Goal: Task Accomplishment & Management: Manage account settings

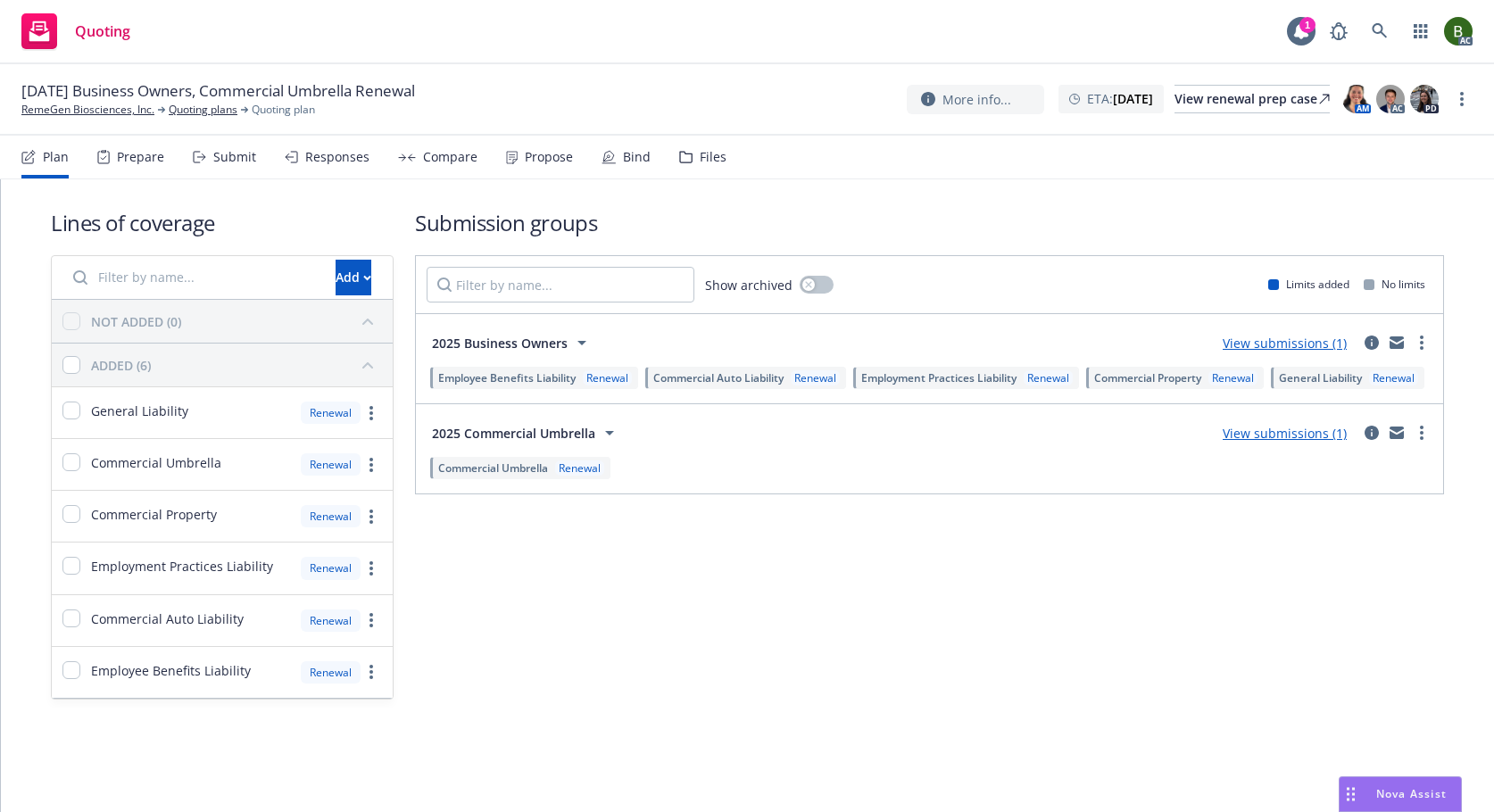
drag, startPoint x: 697, startPoint y: 156, endPoint x: 690, endPoint y: 168, distance: 13.9
click at [700, 156] on div "Files" at bounding box center [713, 157] width 27 height 14
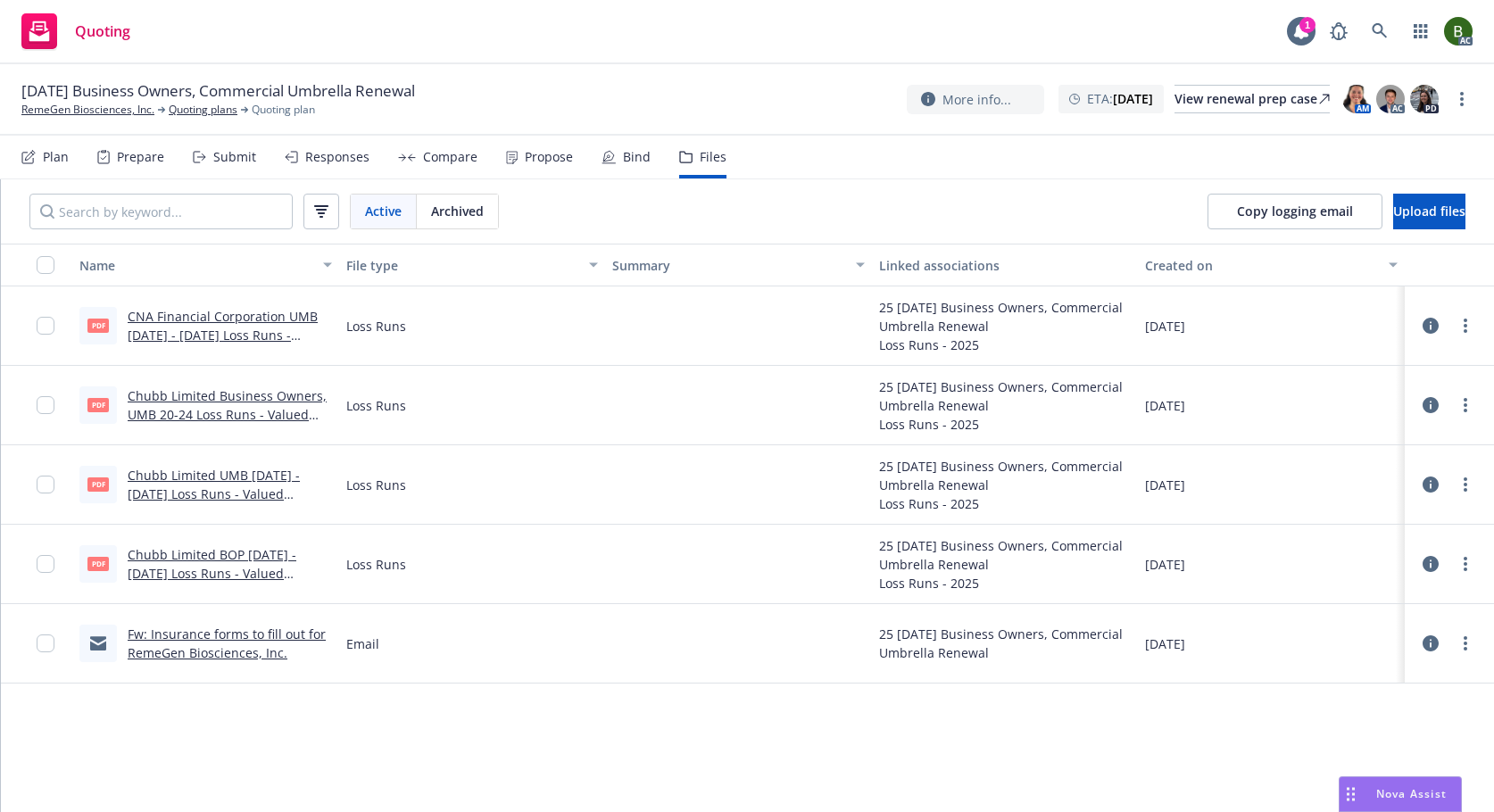
click at [1434, 329] on icon at bounding box center [1430, 326] width 16 height 16
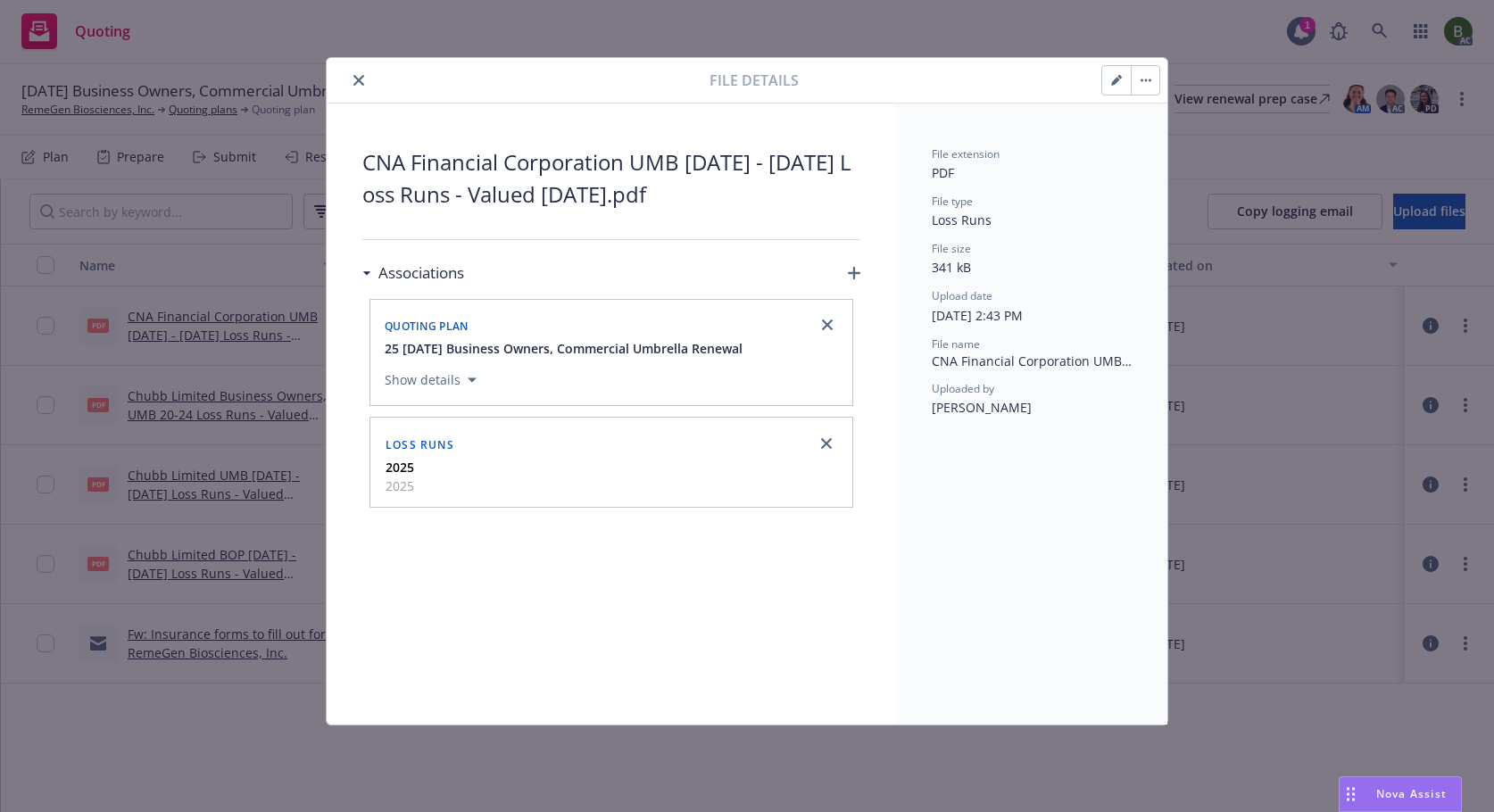
click at [348, 81] on button "close" at bounding box center [358, 80] width 22 height 22
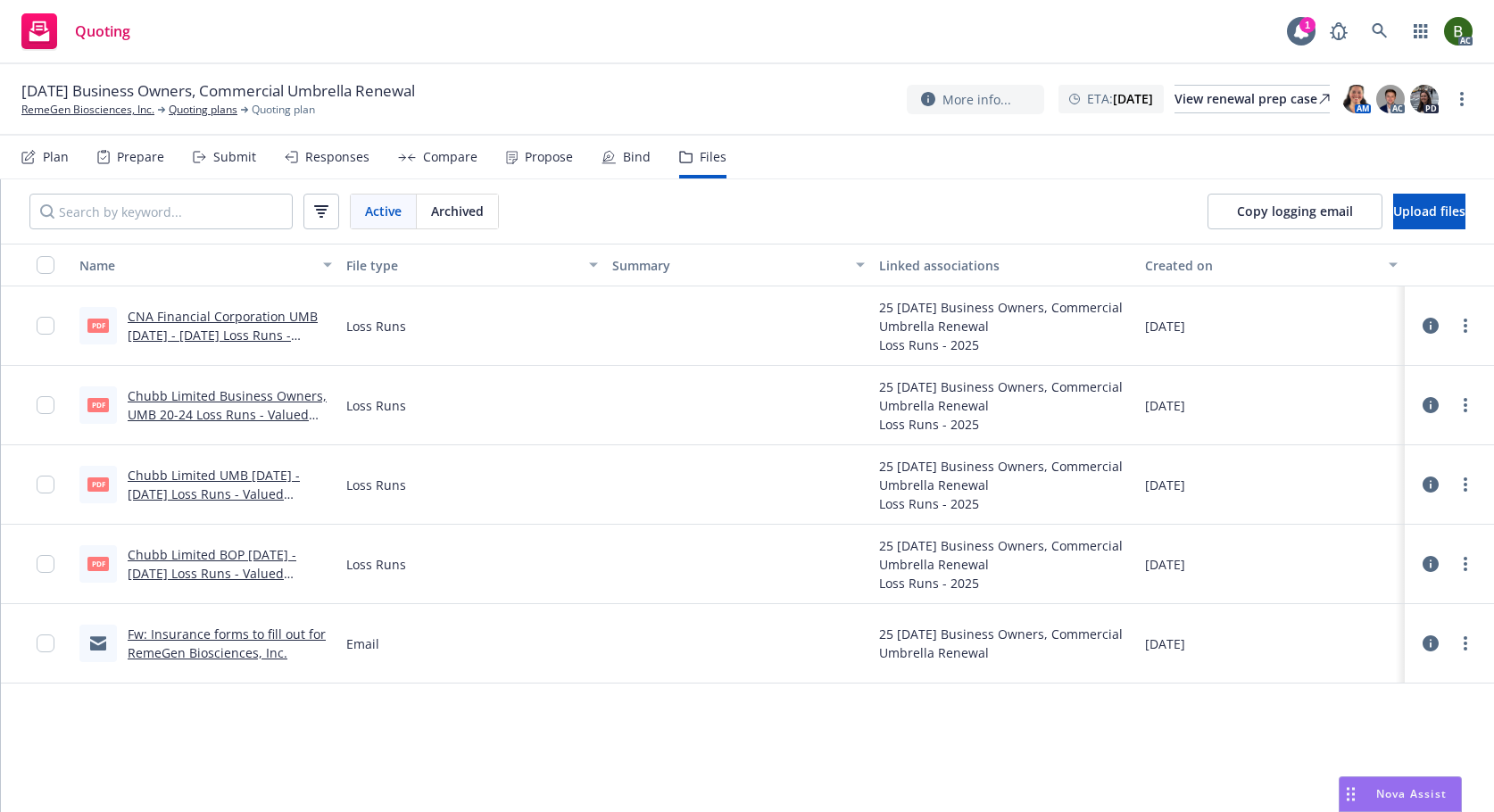
click at [242, 315] on link "CNA Financial Corporation UMB [DATE] - [DATE] Loss Runs - Valued [DATE].pdf" at bounding box center [222, 334] width 190 height 54
click at [1400, 216] on span "Upload files" at bounding box center [1429, 211] width 72 height 17
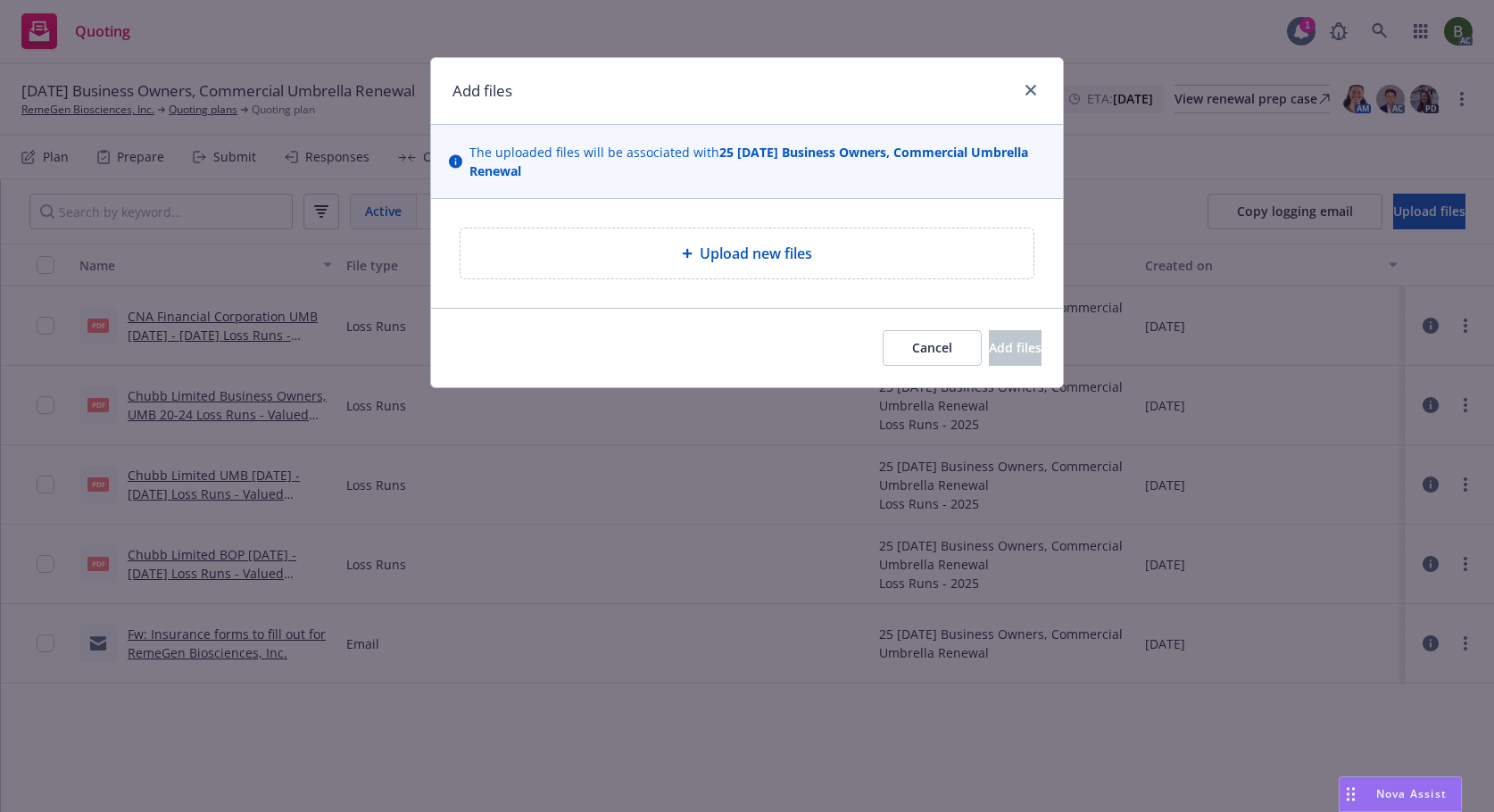
click at [739, 268] on div "Upload new files" at bounding box center [747, 254] width 573 height 50
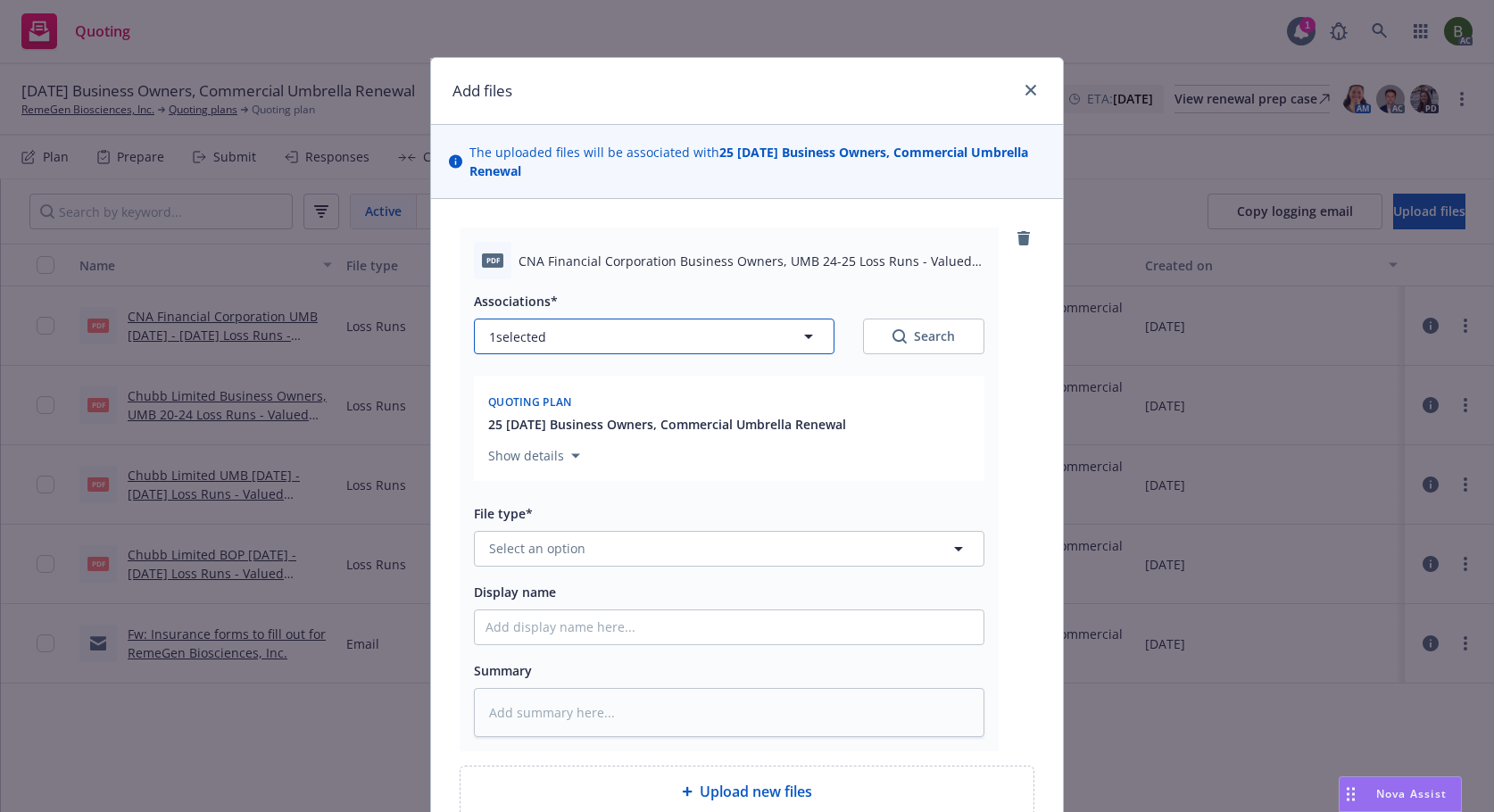
click at [692, 343] on button "1 selected" at bounding box center [654, 336] width 361 height 36
type textarea "x"
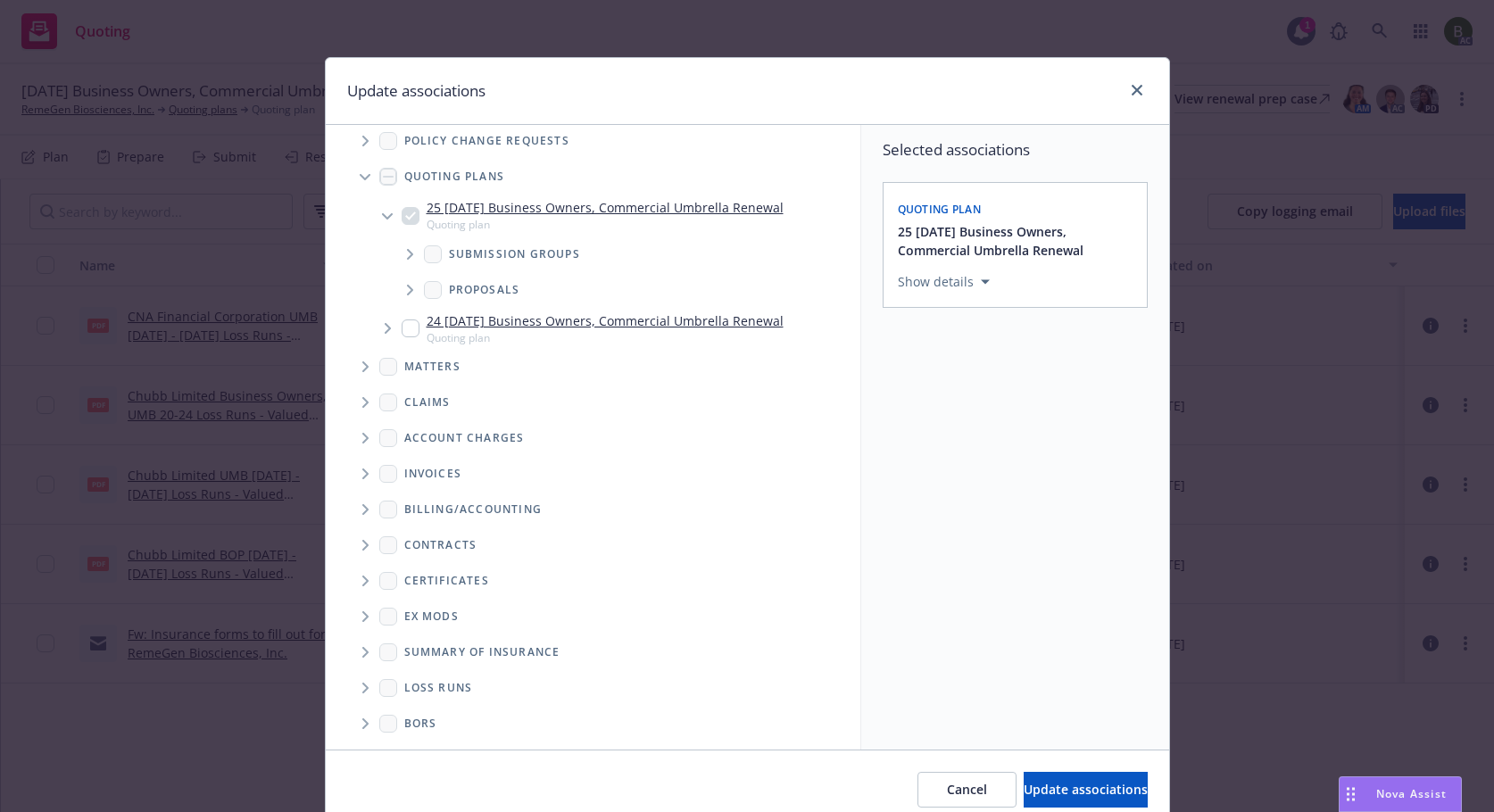
scroll to position [50, 0]
click at [363, 689] on icon "Folder Tree Example" at bounding box center [366, 686] width 7 height 10
click at [405, 740] on div "2025" at bounding box center [433, 749] width 57 height 26
checkbox input "true"
click at [1037, 778] on button "Update associations" at bounding box center [1086, 790] width 124 height 36
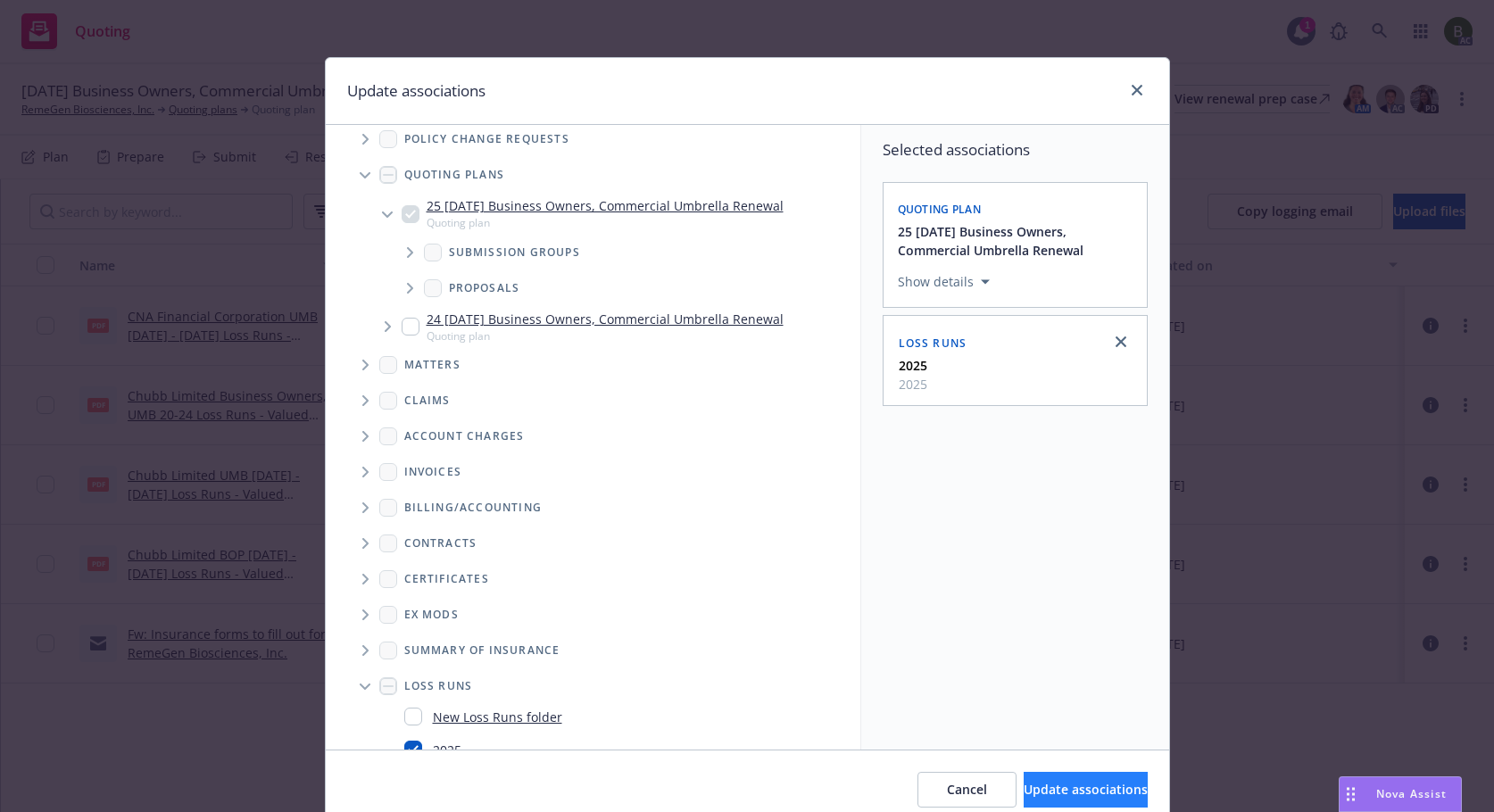
type textarea "x"
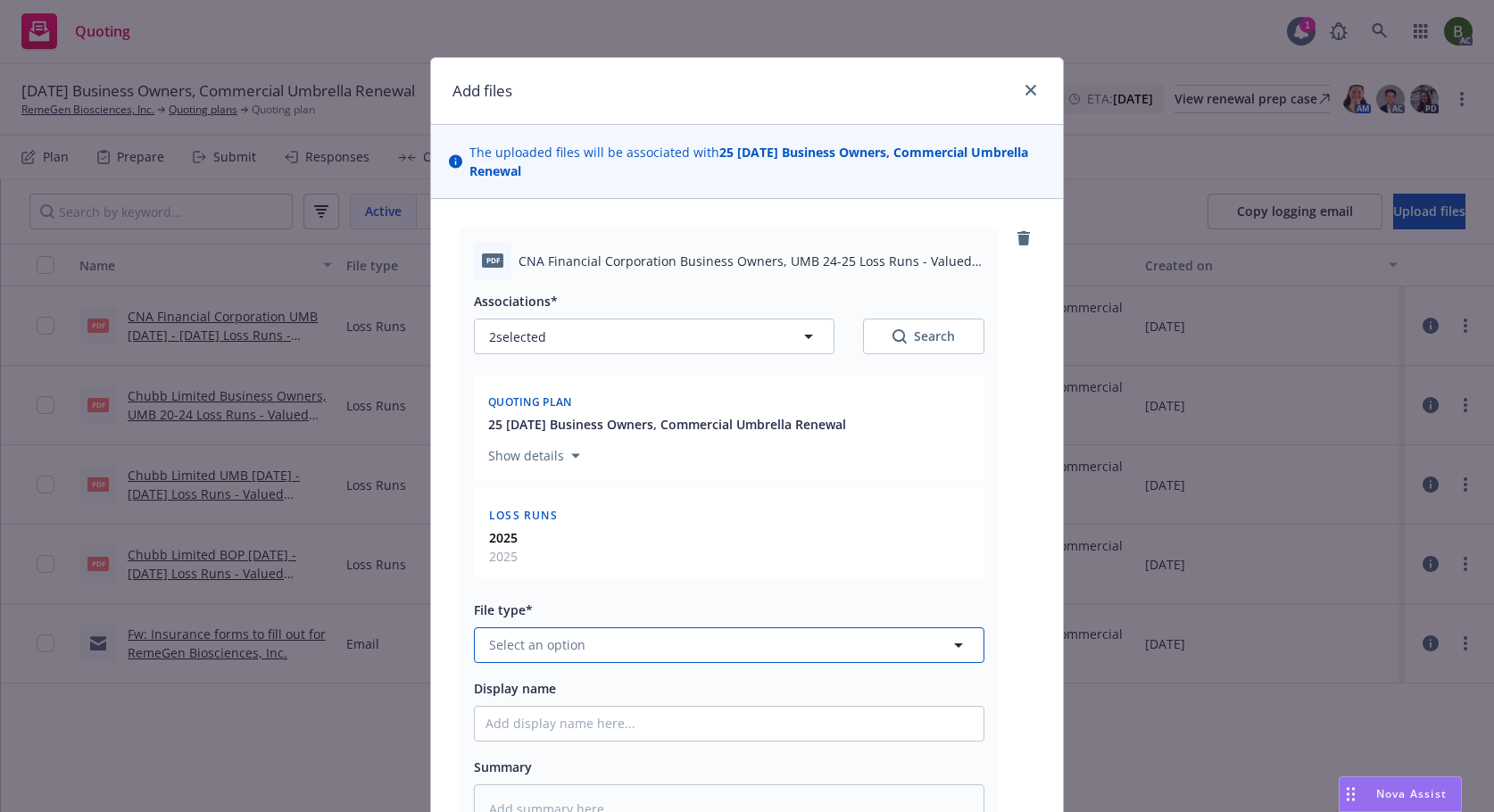
click at [690, 647] on button "Select an option" at bounding box center [729, 646] width 511 height 36
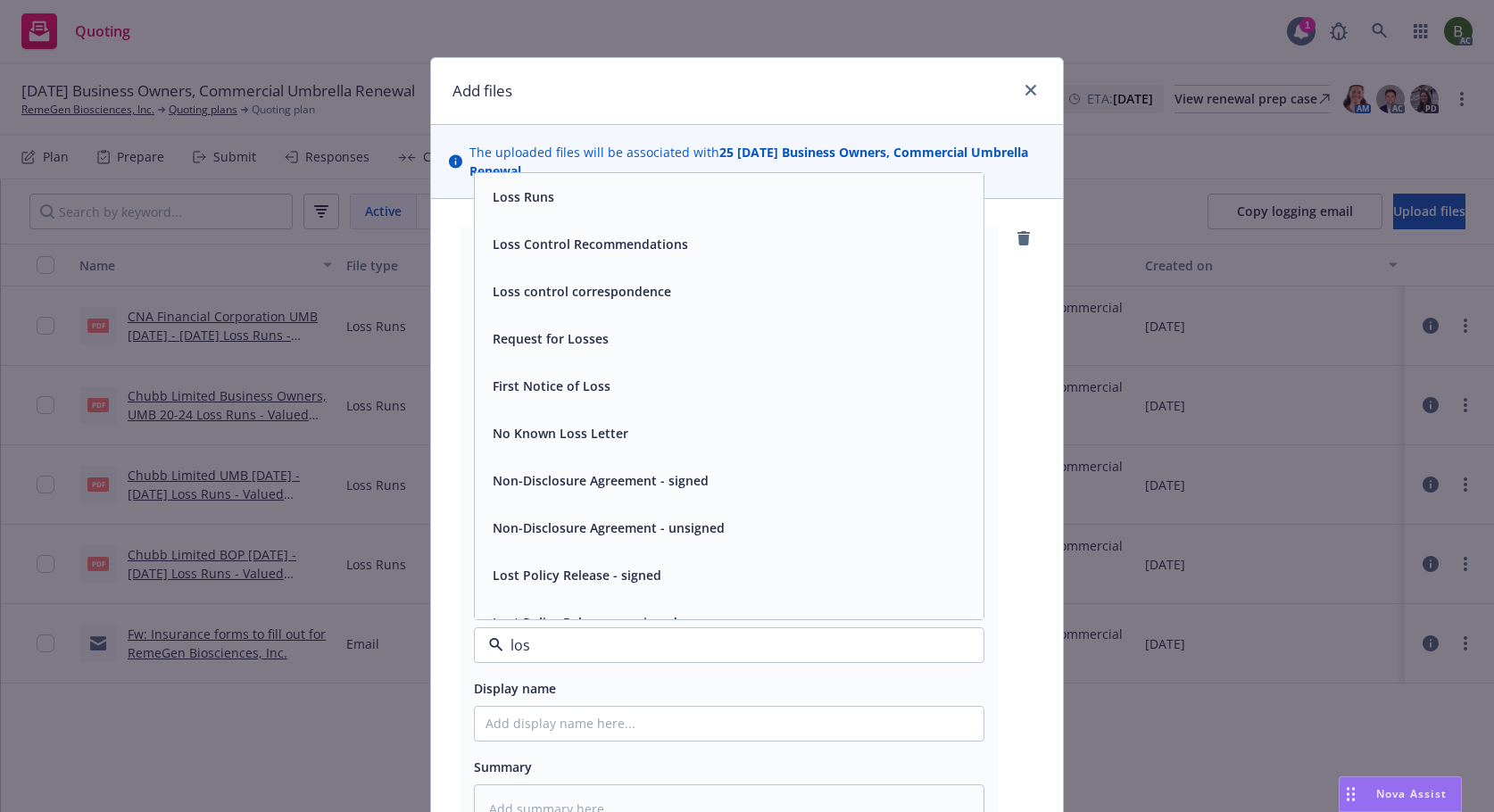
type input "loss"
click at [522, 200] on span "Loss Runs" at bounding box center [523, 197] width 62 height 19
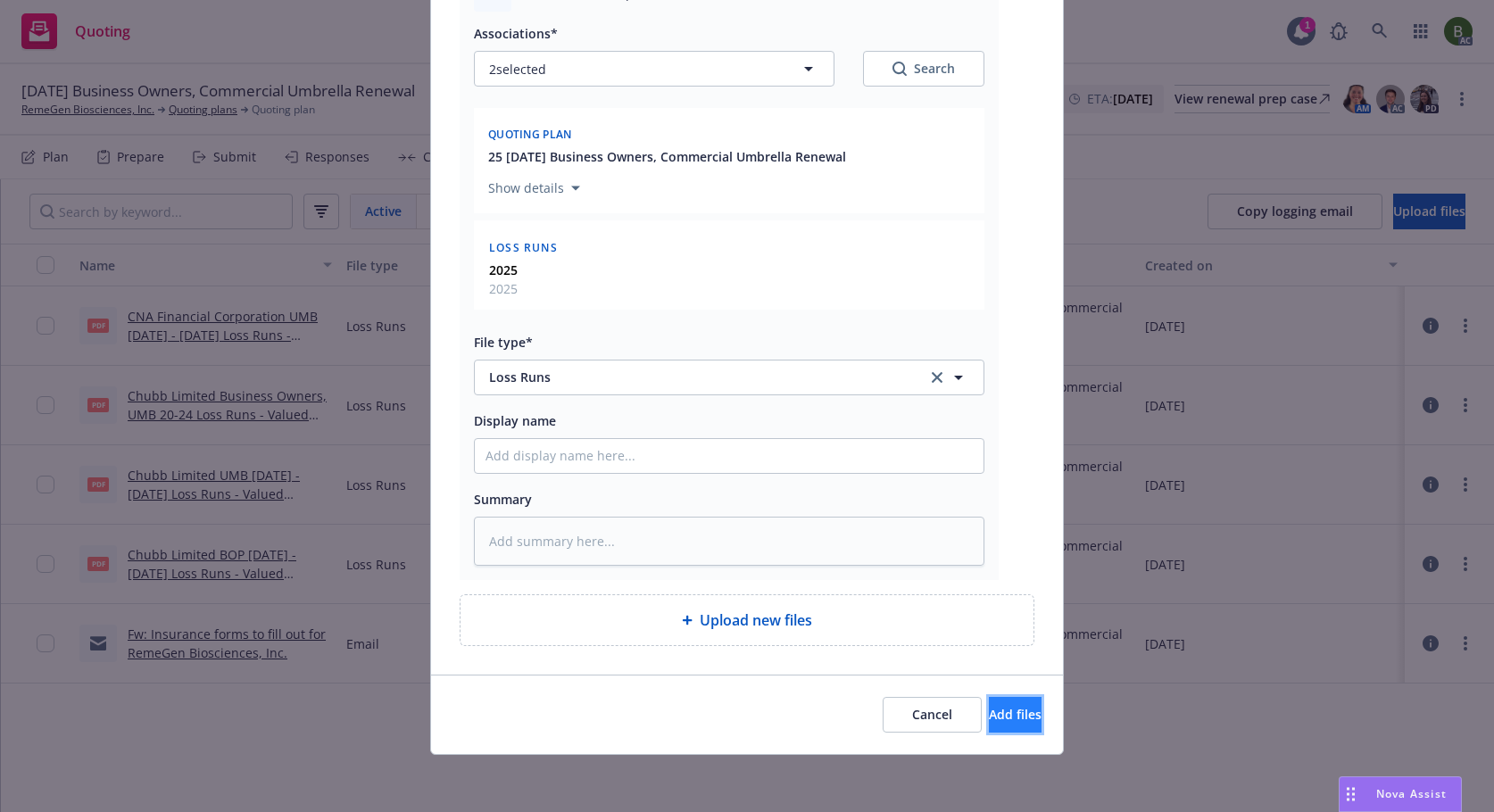
click at [989, 703] on button "Add files" at bounding box center [1014, 715] width 52 height 36
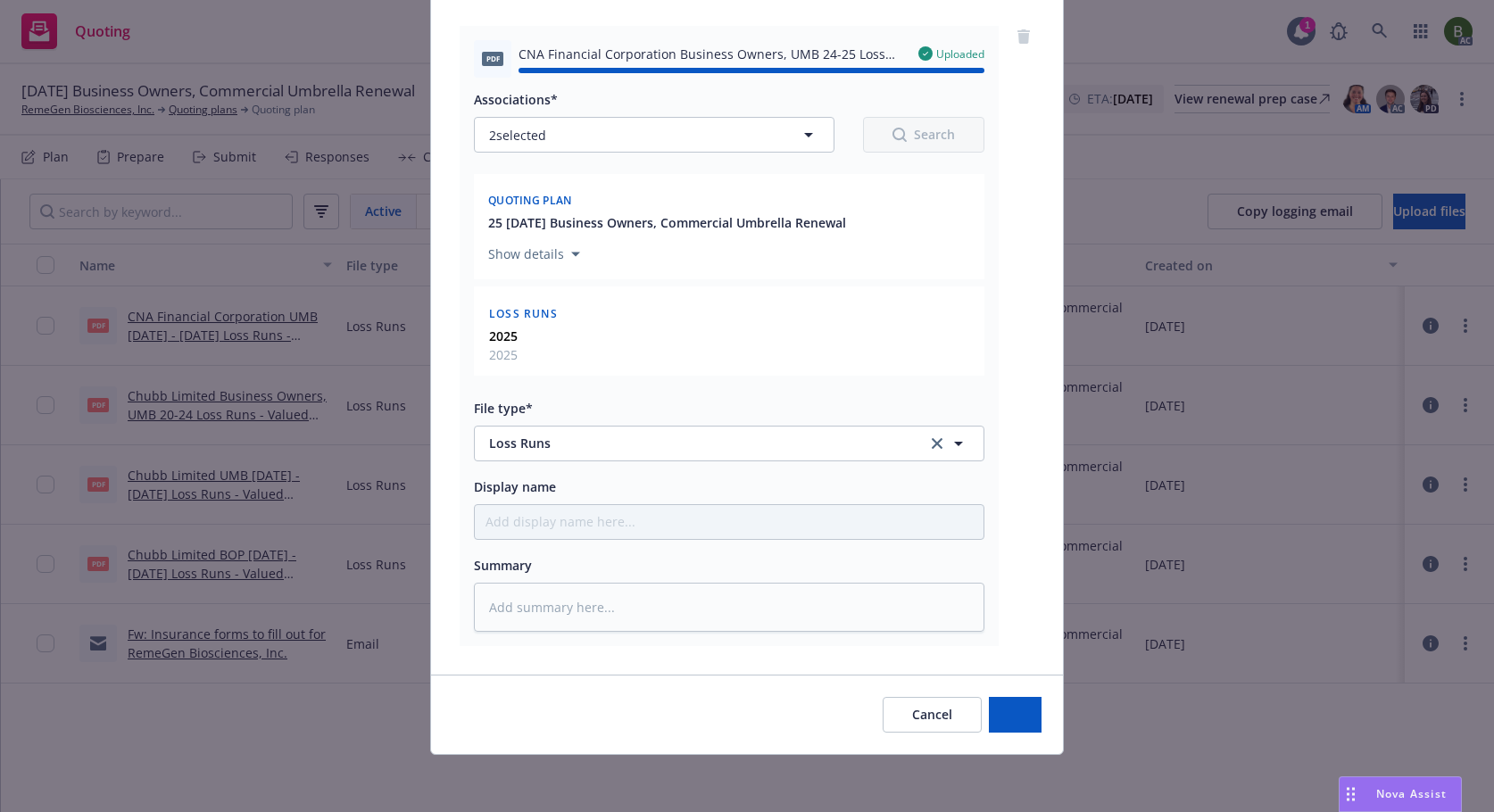
type textarea "x"
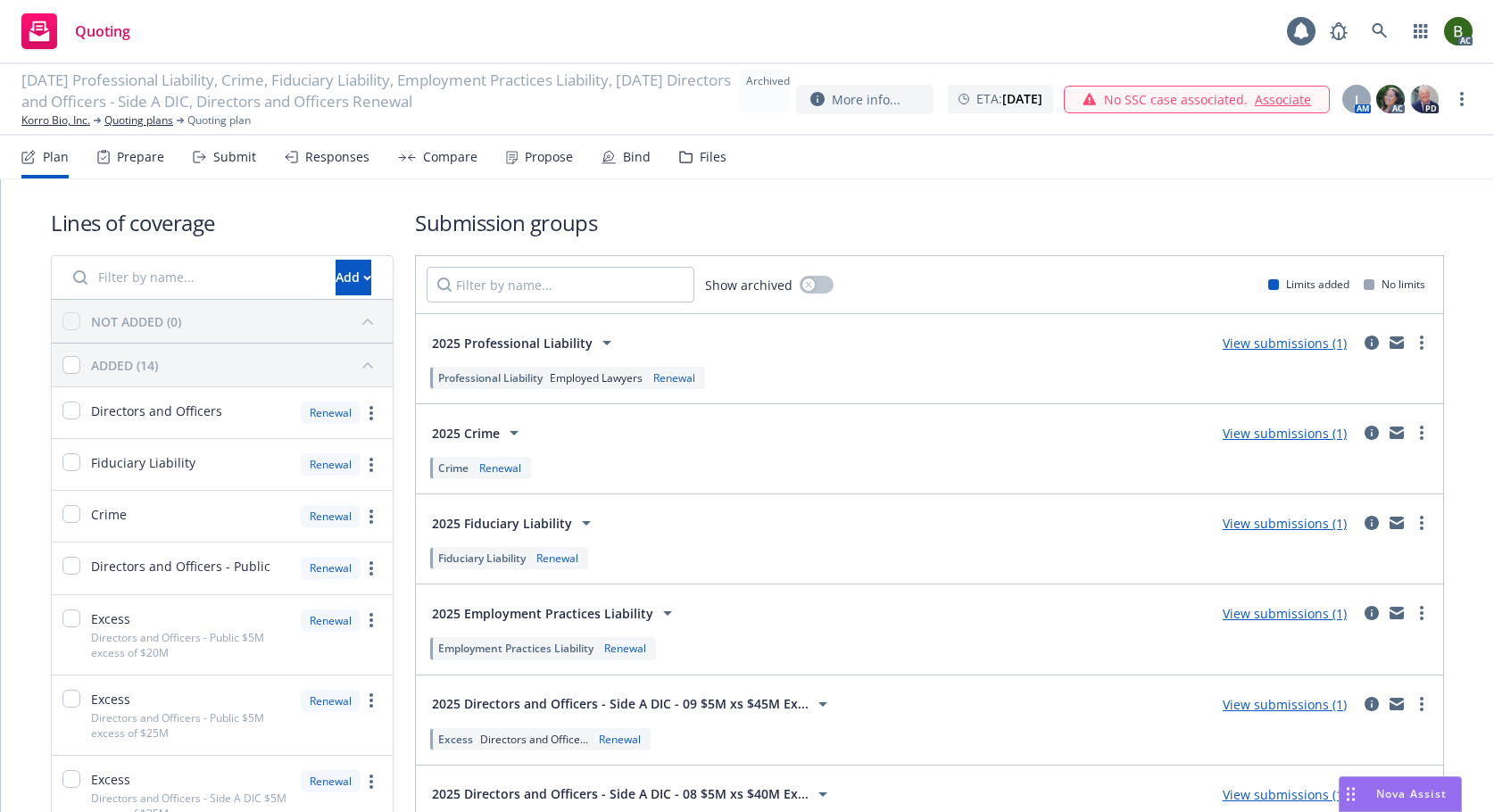
drag, startPoint x: 723, startPoint y: 151, endPoint x: 707, endPoint y: 155, distance: 16.5
click at [722, 151] on nav "Plan Prepare Submit Responses Compare Propose Bind Files" at bounding box center [747, 157] width 1451 height 43
drag, startPoint x: 703, startPoint y: 156, endPoint x: 762, endPoint y: 156, distance: 59.0
click at [703, 156] on div "Files" at bounding box center [713, 157] width 27 height 14
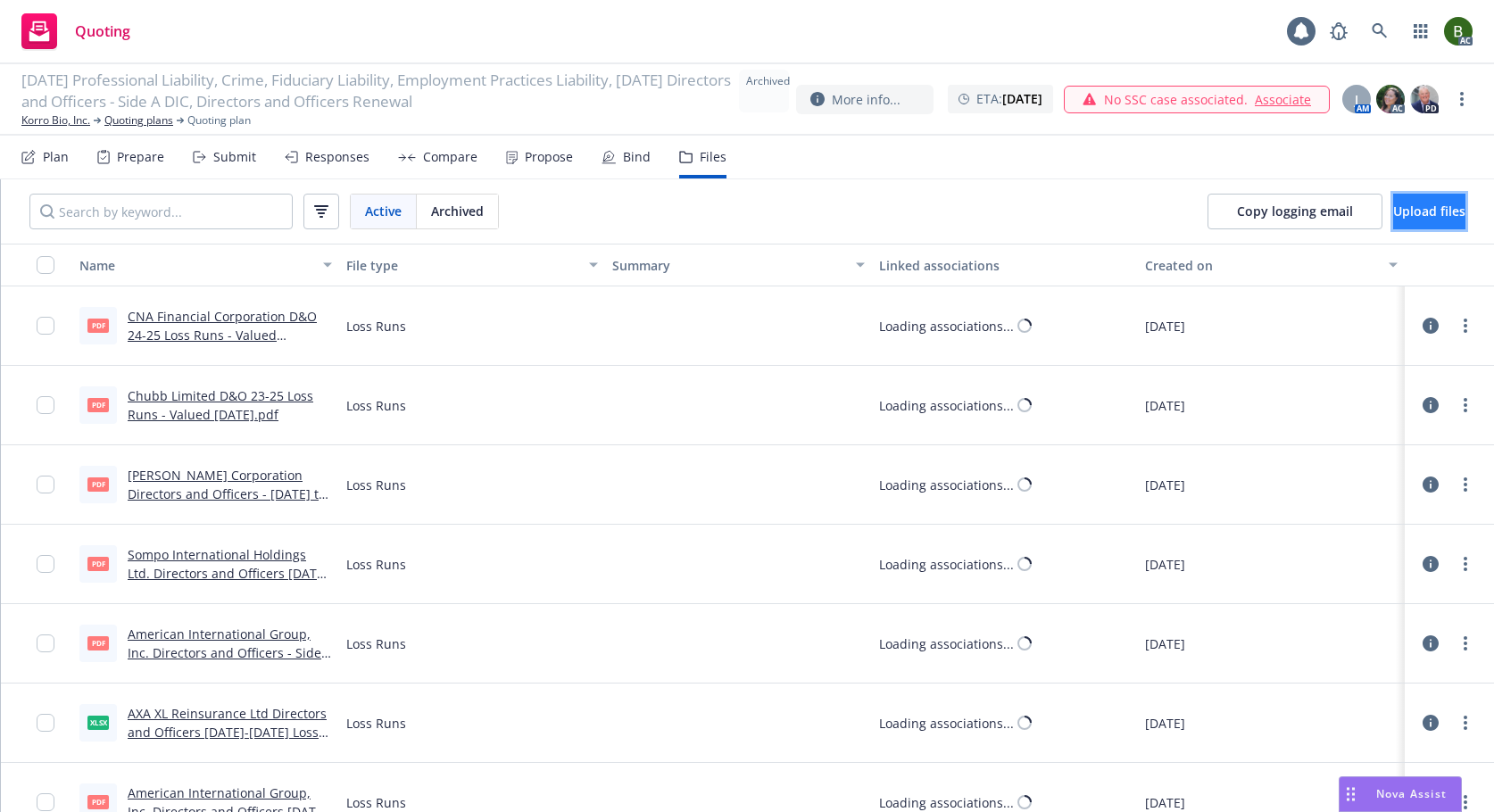
click at [1398, 206] on span "Upload files" at bounding box center [1429, 211] width 72 height 17
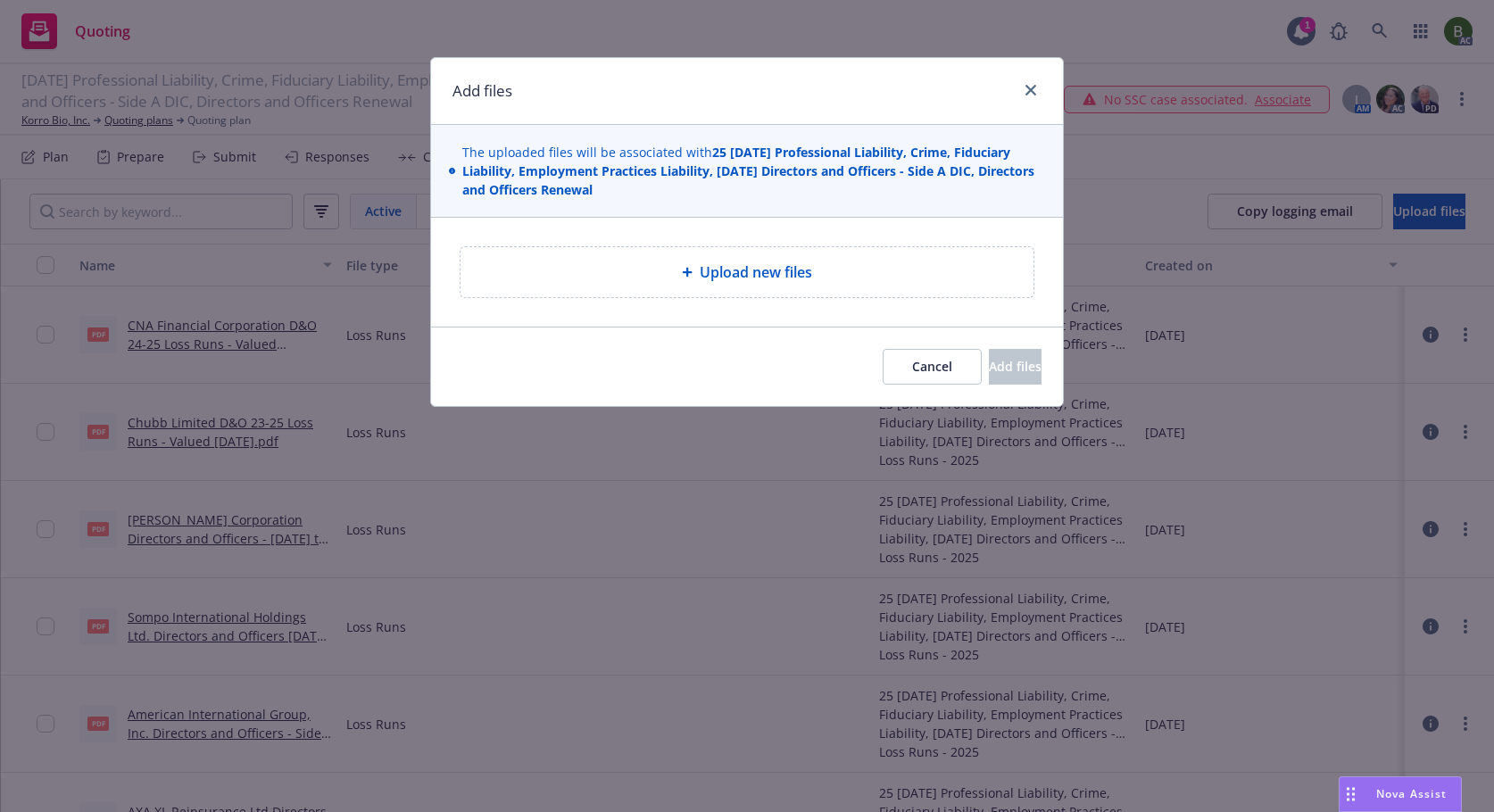
click at [741, 280] on span "Upload new files" at bounding box center [756, 272] width 112 height 22
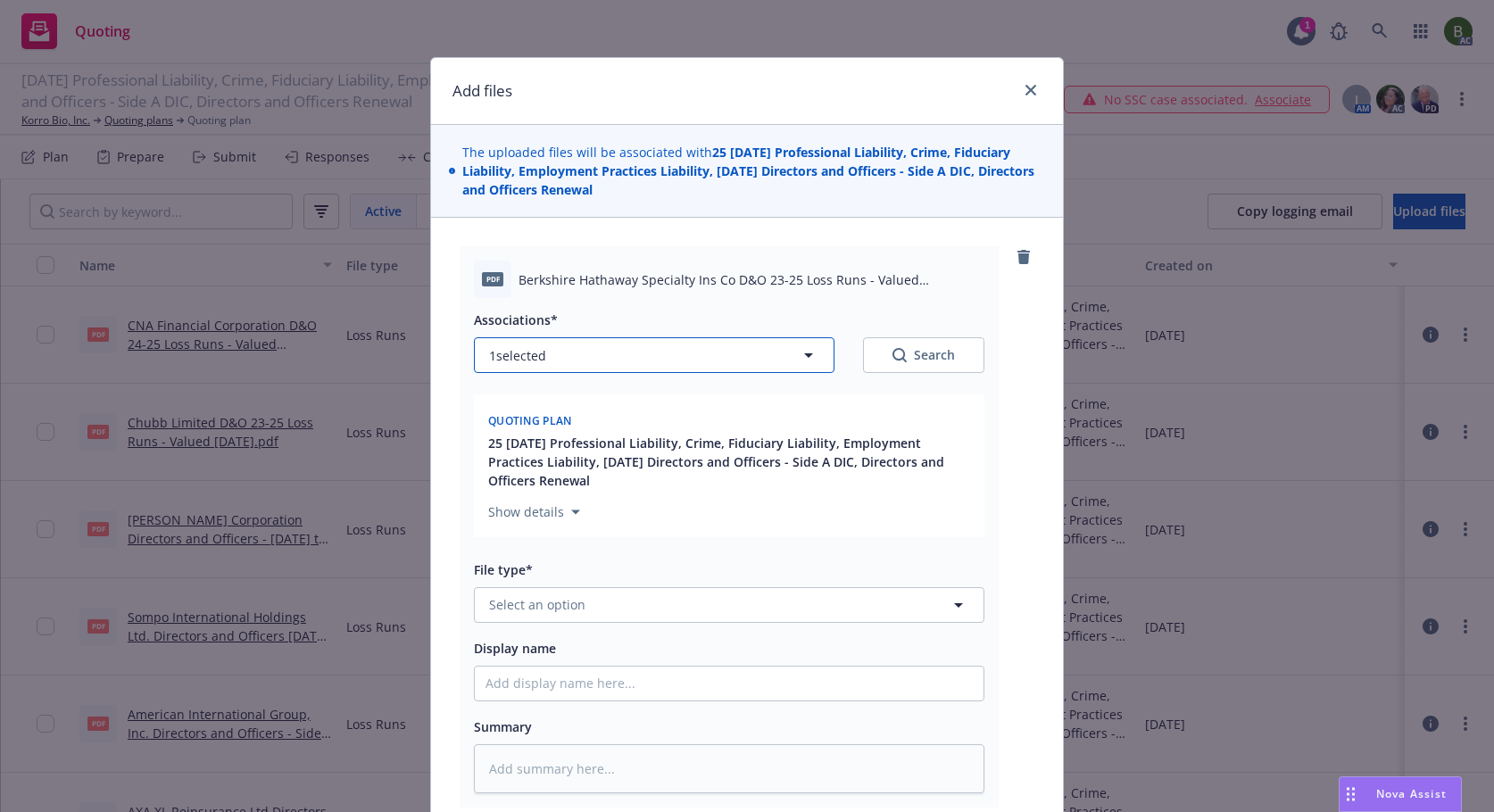
click at [639, 349] on button "1 selected" at bounding box center [654, 355] width 361 height 36
type textarea "x"
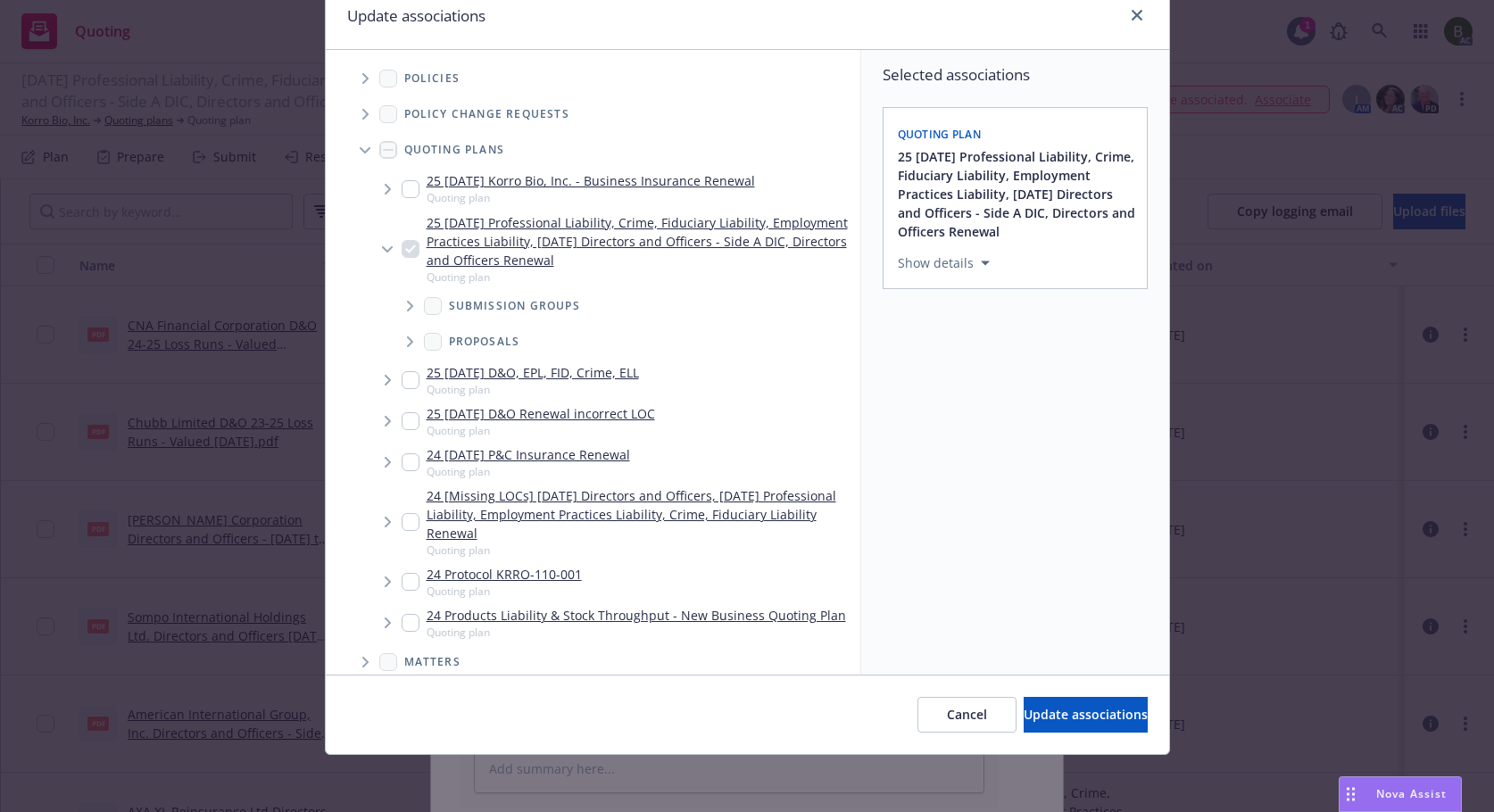
scroll to position [372, 0]
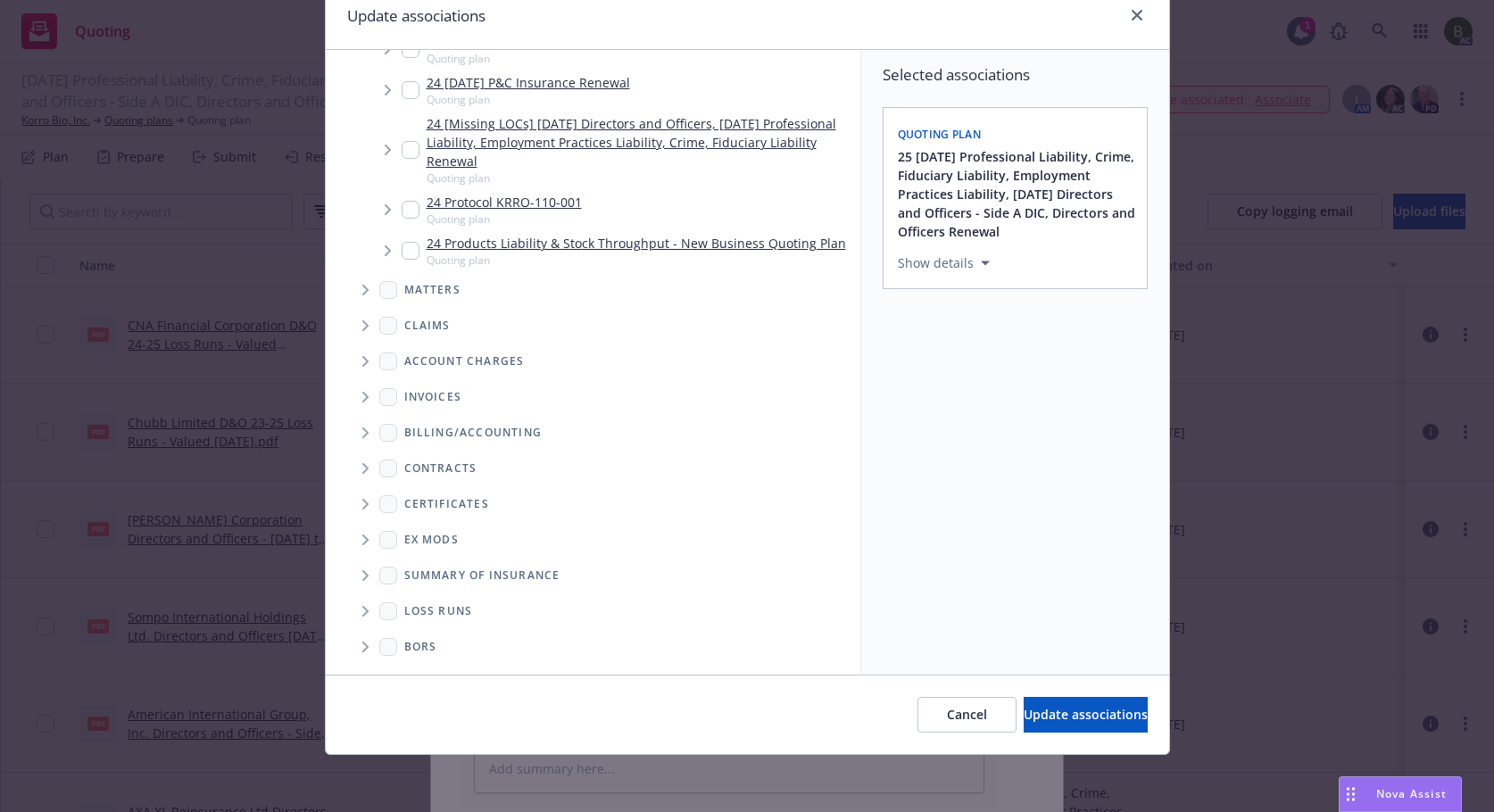
click at [363, 614] on icon "Folder Tree Example" at bounding box center [367, 611] width 8 height 10
click at [419, 664] on div "2025" at bounding box center [433, 674] width 57 height 26
checkbox input "true"
click at [1024, 711] on span "Update associations" at bounding box center [1086, 714] width 124 height 17
type textarea "x"
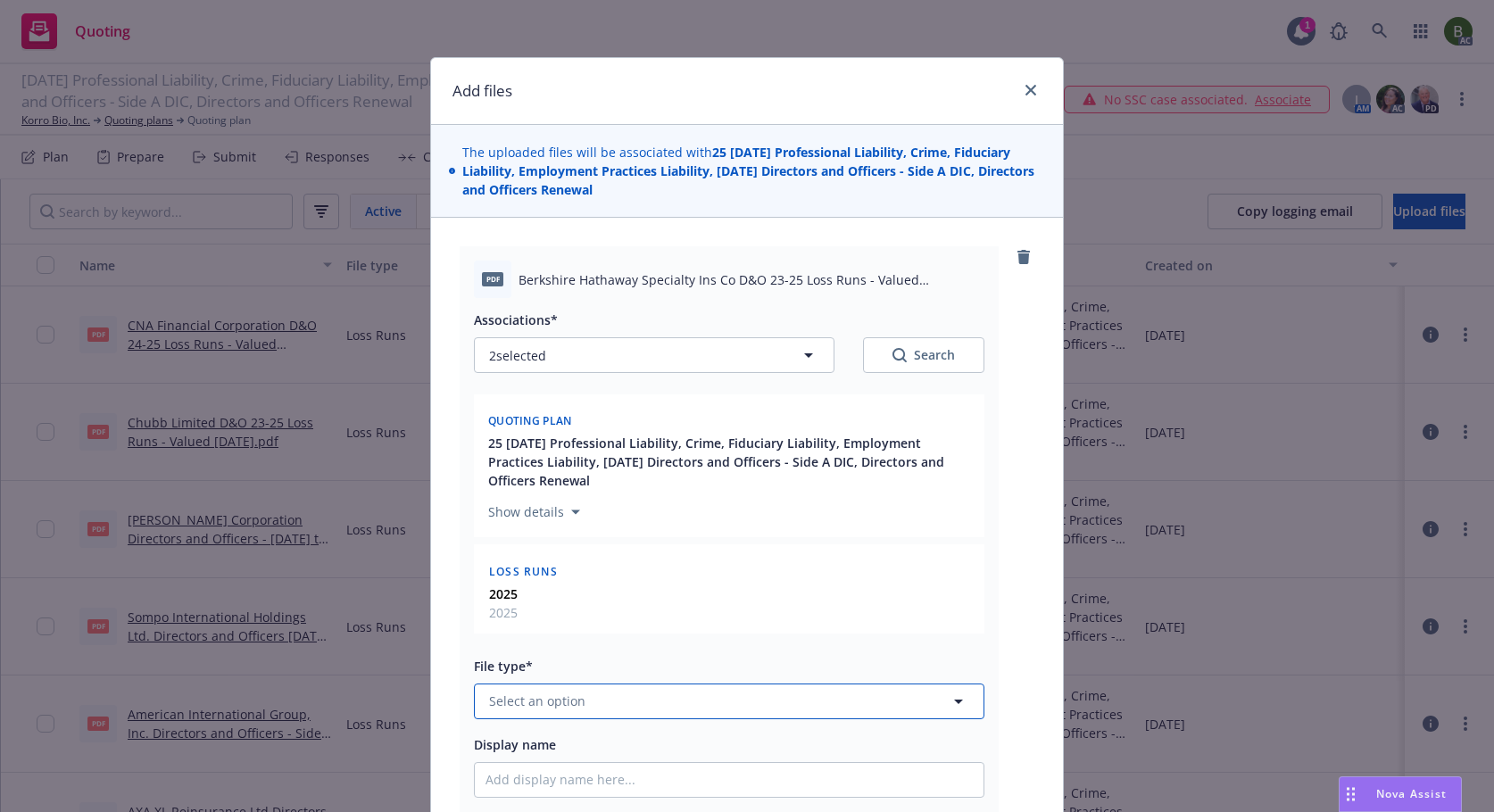
click at [668, 689] on button "Select an option" at bounding box center [729, 702] width 511 height 36
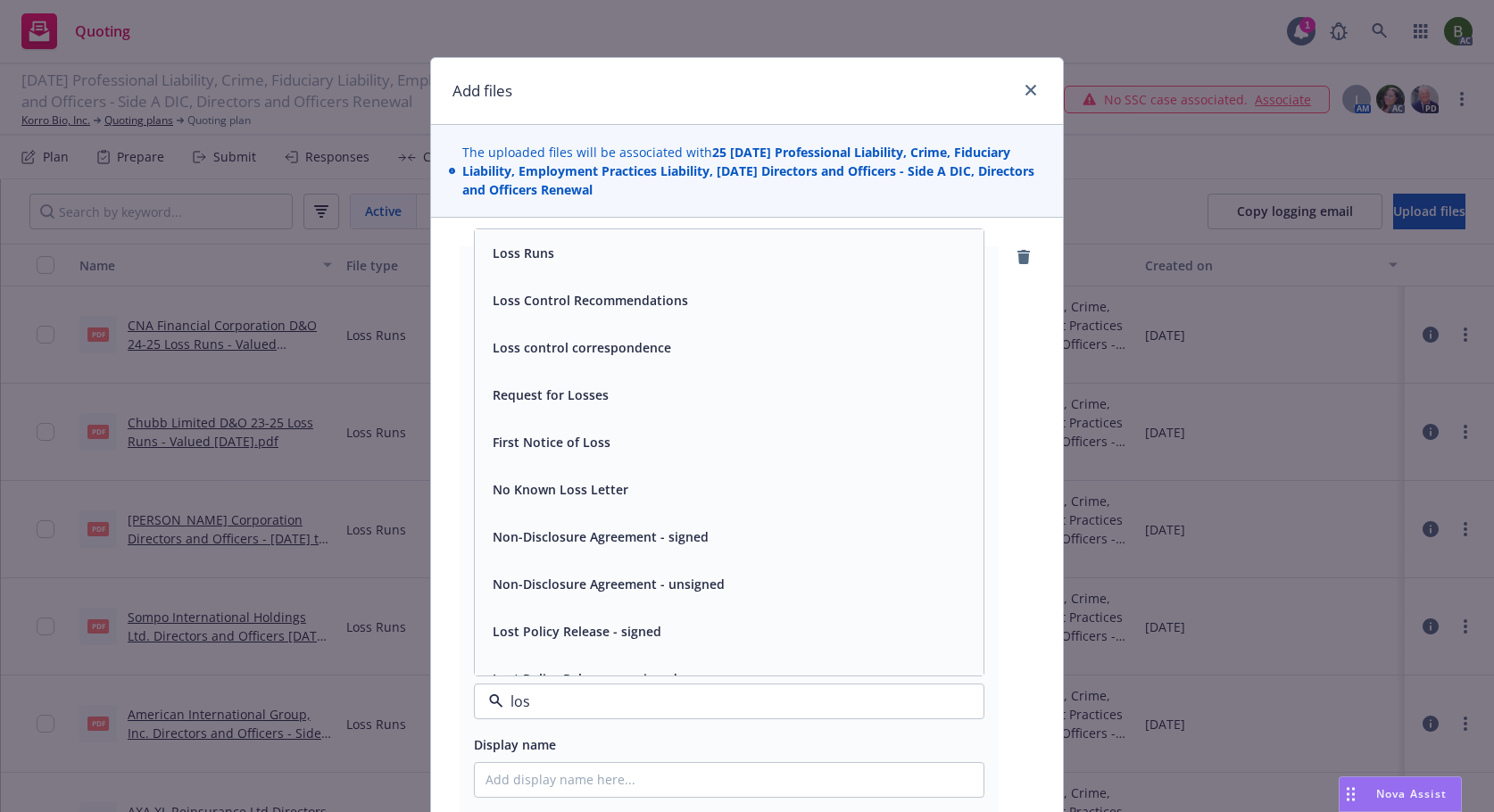
type input "loss"
click at [535, 259] on span "Loss Runs" at bounding box center [523, 254] width 62 height 19
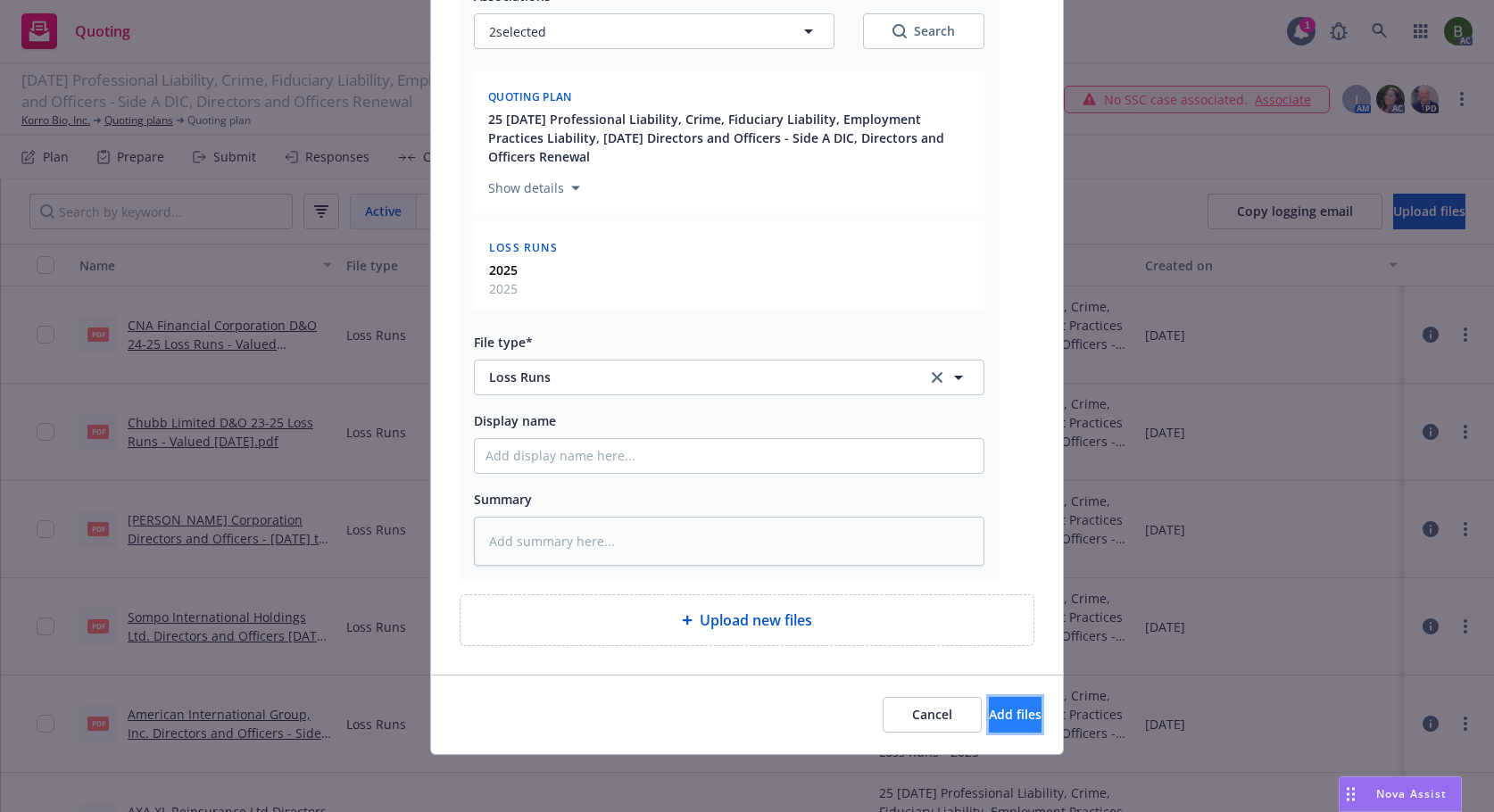
click at [989, 728] on button "Add files" at bounding box center [1014, 715] width 52 height 36
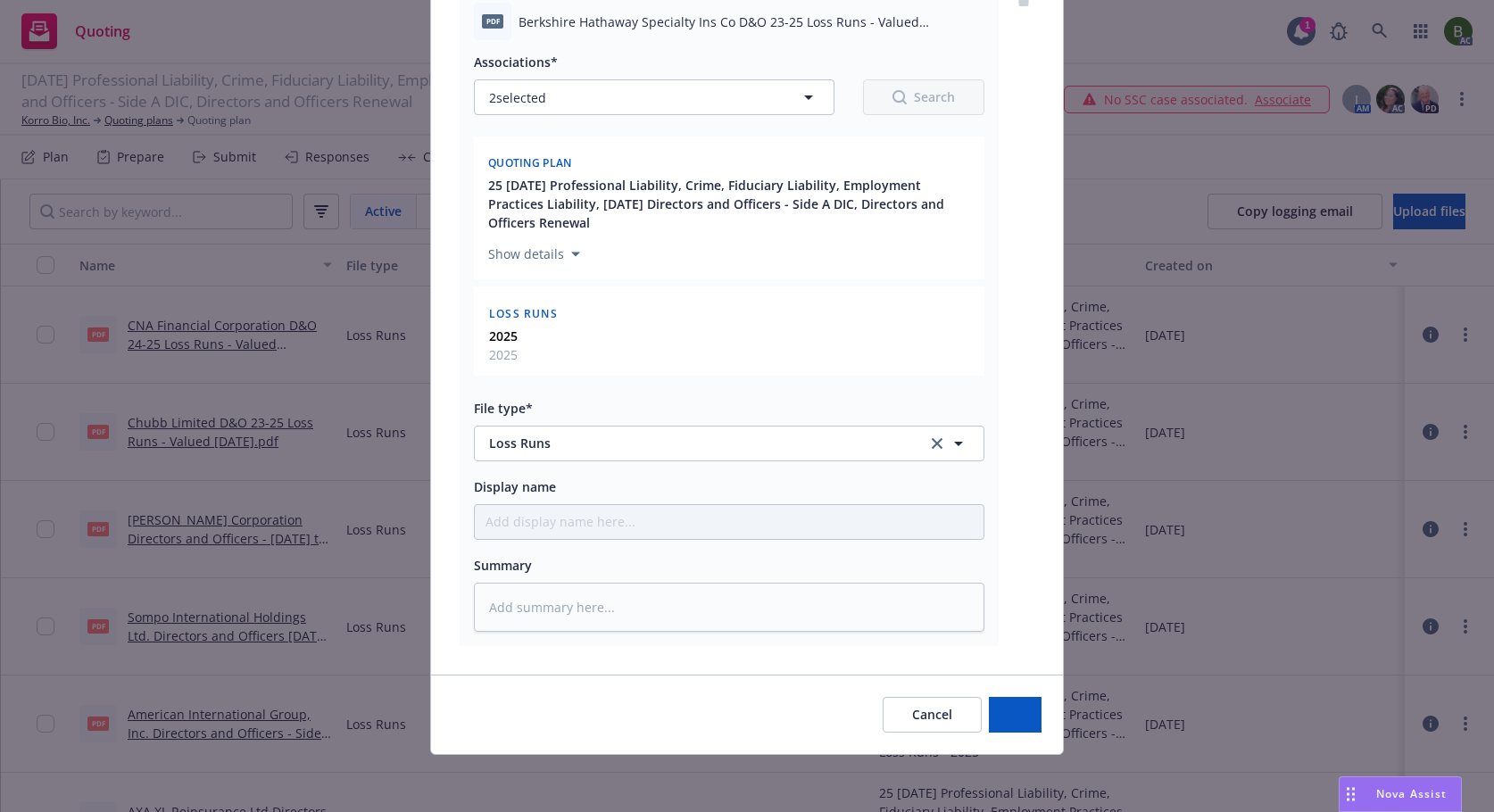
scroll to position [258, 0]
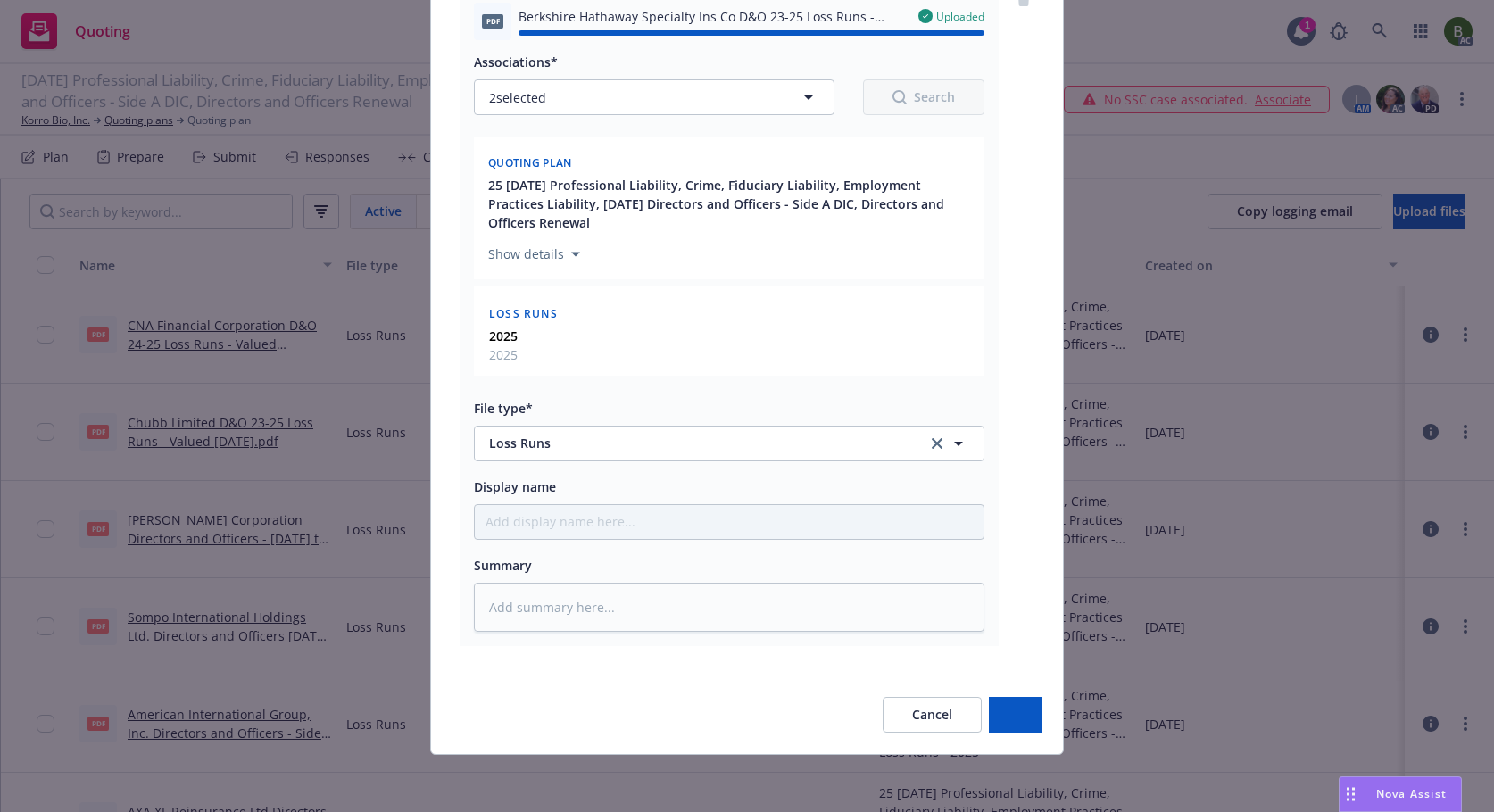
type textarea "x"
